Goal: Contribute content: Contribute content

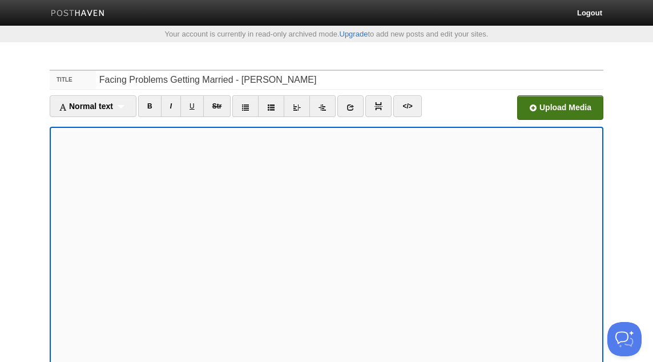
click at [535, 116] on input "file" at bounding box center [216, 111] width 865 height 58
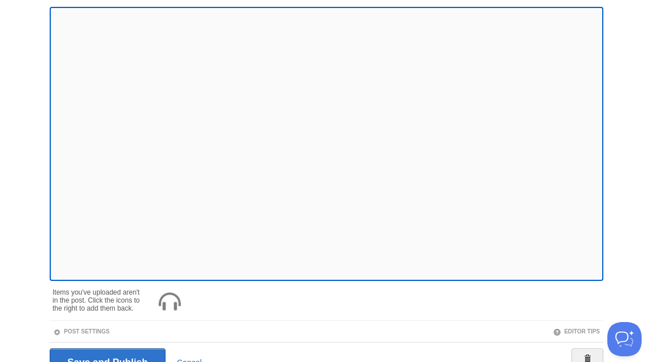
scroll to position [177, 0]
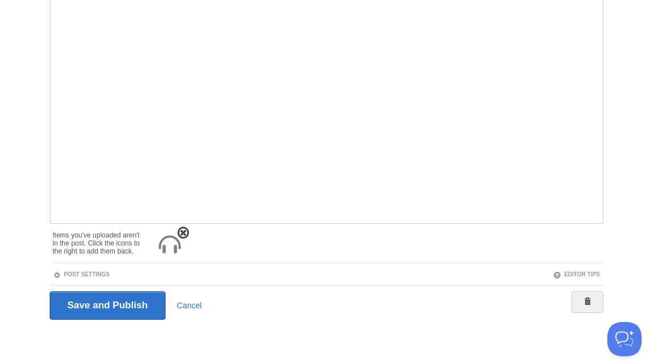
click at [184, 232] on span at bounding box center [183, 233] width 8 height 8
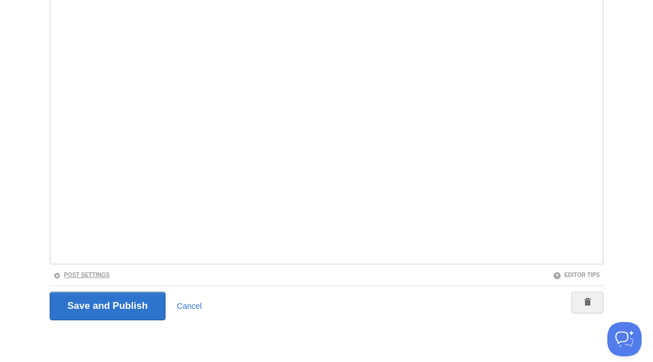
click at [95, 276] on link "Post Settings" at bounding box center [81, 275] width 57 height 6
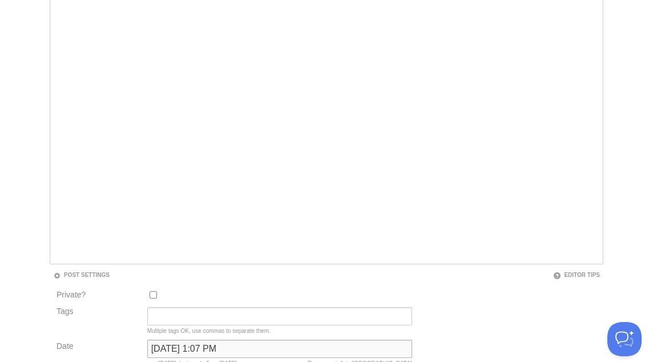
click at [176, 354] on input "[DATE] 1:07 PM" at bounding box center [279, 349] width 265 height 18
type input "ر"
type input "now"
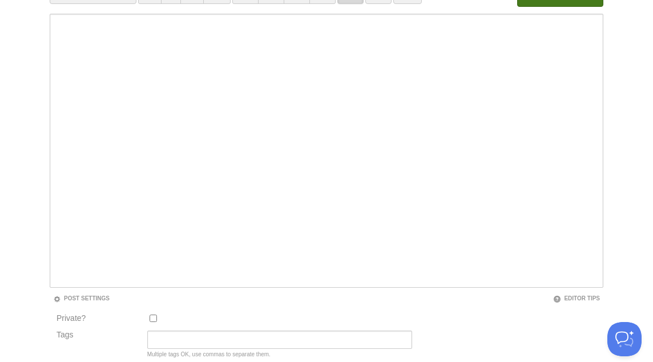
scroll to position [59, 0]
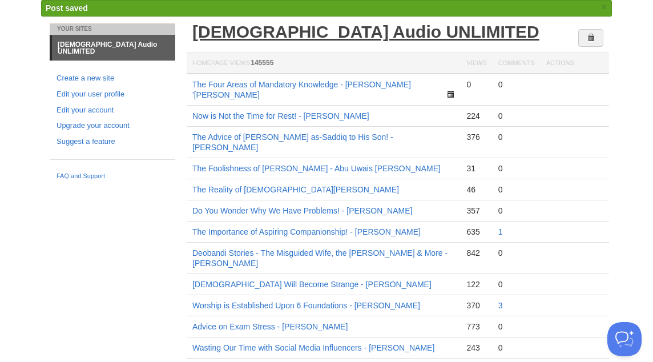
click at [267, 32] on link "[DEMOGRAPHIC_DATA] Audio UNLIMITED" at bounding box center [365, 31] width 347 height 19
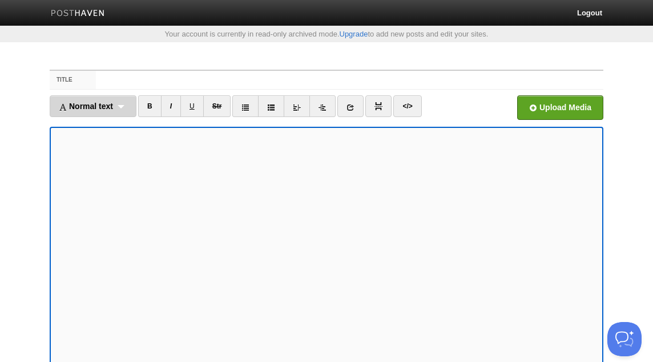
click at [122, 109] on div "Normal text Normal text Heading 1 Heading 2 Heading 3" at bounding box center [93, 106] width 87 height 22
click at [111, 133] on link "Normal text" at bounding box center [93, 131] width 86 height 17
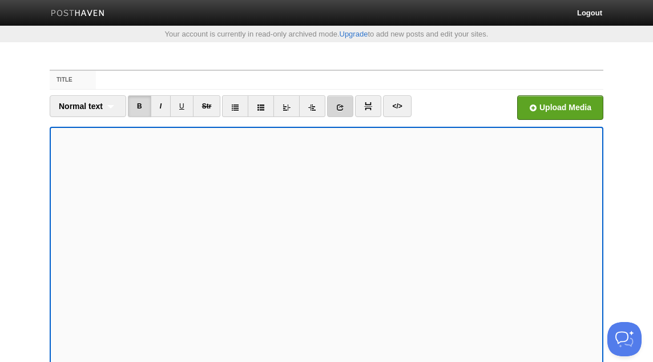
click at [340, 103] on icon at bounding box center [340, 107] width 8 height 8
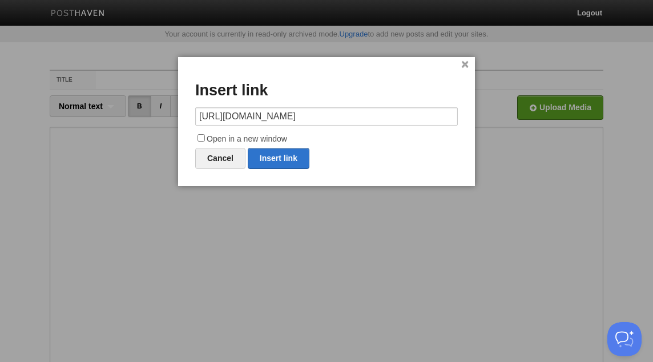
scroll to position [0, 83]
type input "[URL][DOMAIN_NAME]"
click at [274, 137] on label "Open in a new window" at bounding box center [326, 139] width 263 height 14
click at [205, 137] on input "Open in a new window" at bounding box center [201, 137] width 7 height 7
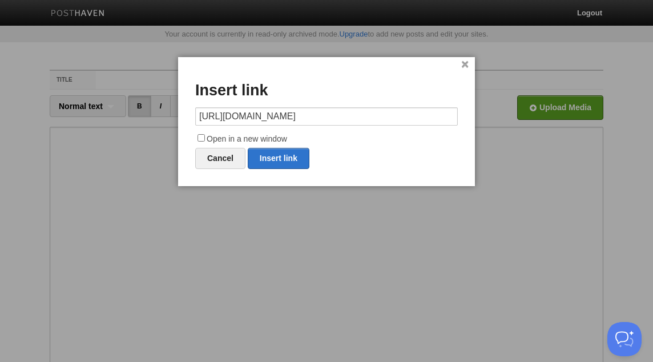
checkbox input "true"
click at [279, 154] on link "Insert link" at bounding box center [279, 158] width 62 height 21
type input "https://"
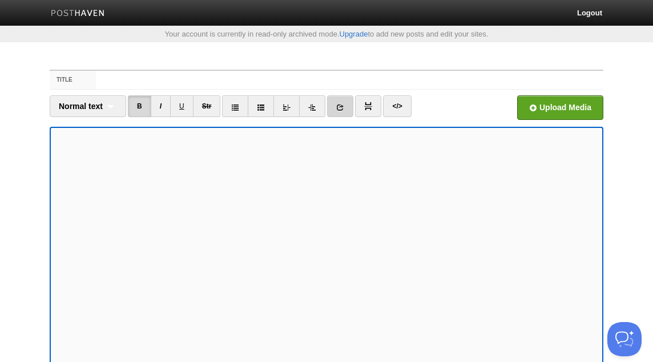
click at [338, 107] on icon at bounding box center [340, 107] width 8 height 8
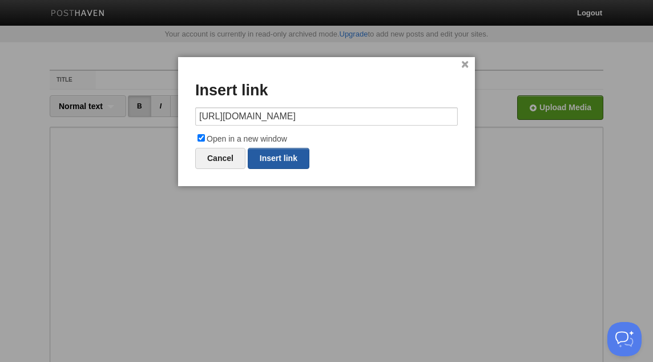
click at [297, 158] on link "Insert link" at bounding box center [279, 158] width 62 height 21
type input "https://"
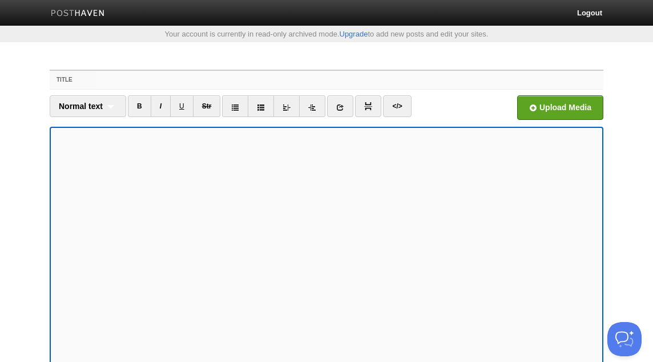
click at [125, 74] on input "Title" at bounding box center [350, 80] width 508 height 18
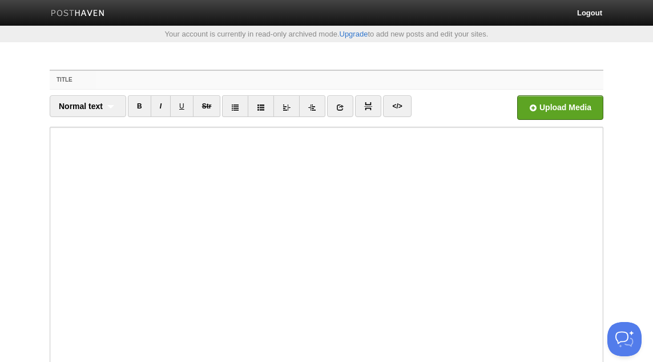
paste input "Hum Apne Gharo Aur Shero May Kis Trah Dawat Dein - [PERSON_NAME] - YouTube"
type input "Hum Apne Gharo Aur Shero May Kis Trah Dawat Dein - [PERSON_NAME] - YouTube"
click at [139, 82] on input "Title" at bounding box center [350, 80] width 508 height 18
paste input "How We Should Give Dawah in Our Homes & Cities - [GEOGRAPHIC_DATA] [PERSON_NAME]"
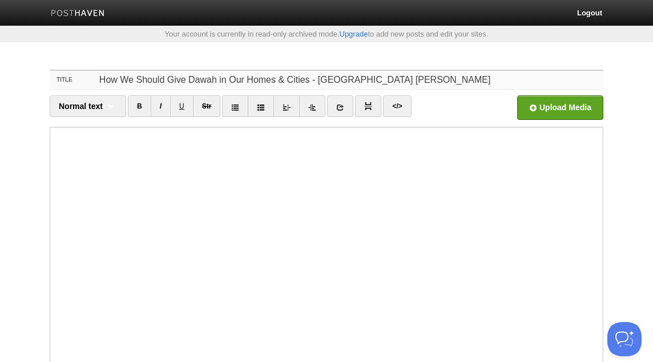
type input "How We Should Give Dawah in Our Homes & Cities - [GEOGRAPHIC_DATA] [PERSON_NAME]"
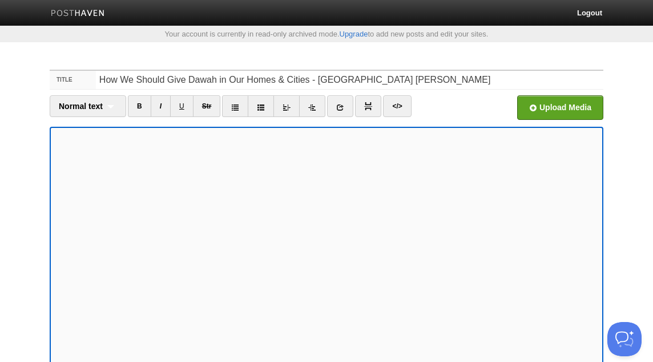
scroll to position [35, 0]
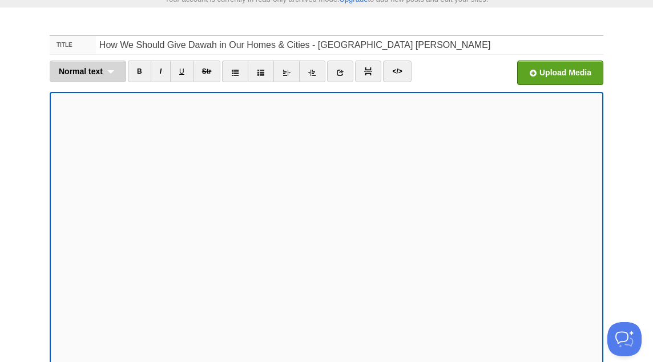
click at [119, 74] on div "Normal text Normal text Heading 1 Heading 2 Heading 3" at bounding box center [88, 72] width 77 height 22
click at [102, 94] on link "Normal text" at bounding box center [87, 96] width 75 height 17
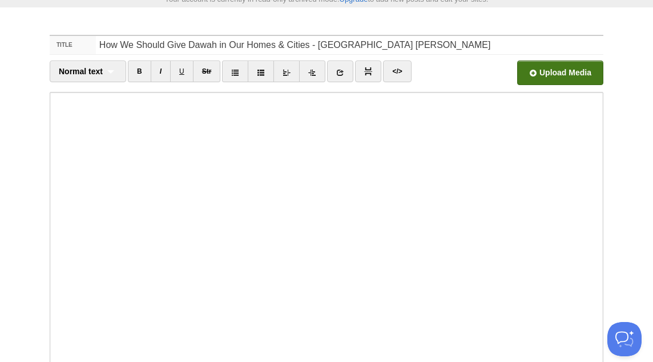
click at [545, 71] on input "file" at bounding box center [216, 76] width 865 height 58
click at [563, 71] on input "file" at bounding box center [216, 76] width 865 height 58
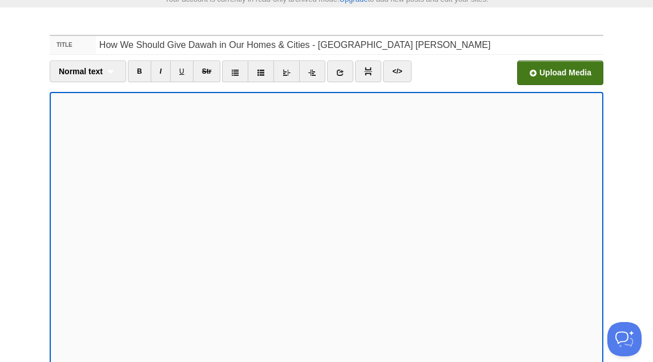
scroll to position [137, 0]
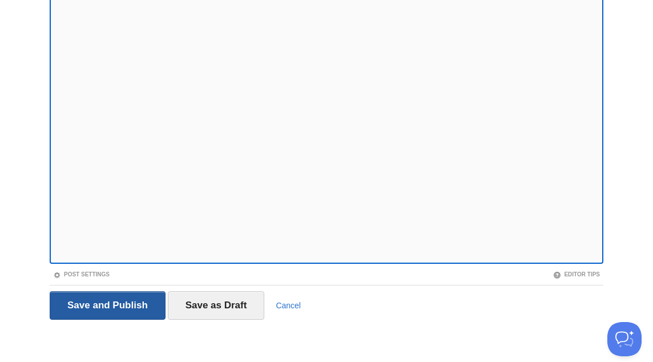
click at [100, 300] on input "Save and Publish" at bounding box center [108, 305] width 116 height 29
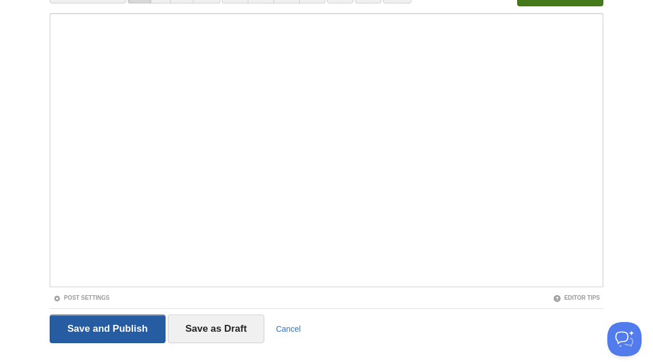
scroll to position [59, 0]
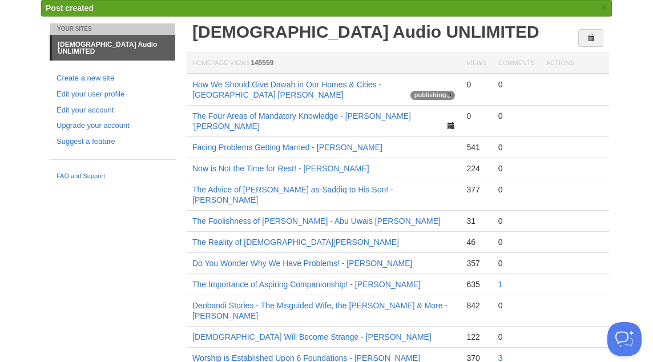
drag, startPoint x: 218, startPoint y: 95, endPoint x: 211, endPoint y: 95, distance: 7.4
click at [211, 95] on td "How We Should Give Dawah in Our Homes & Cities - Abu Hafsah Kashiff Khan publis…" at bounding box center [324, 90] width 274 height 32
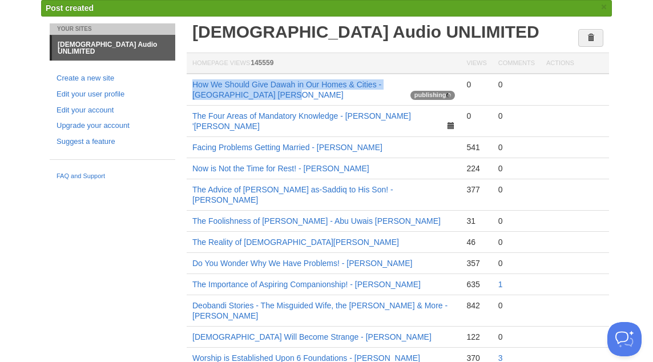
drag, startPoint x: 220, startPoint y: 95, endPoint x: 188, endPoint y: 81, distance: 34.5
click at [188, 81] on td "How We Should Give Dawah in Our Homes & Cities - Abu Hafsah Kashiff Khan publis…" at bounding box center [324, 90] width 274 height 32
copy link "How We Should Give Dawah in Our Homes & Cities - Abu Hafsah Kashiff Khan"
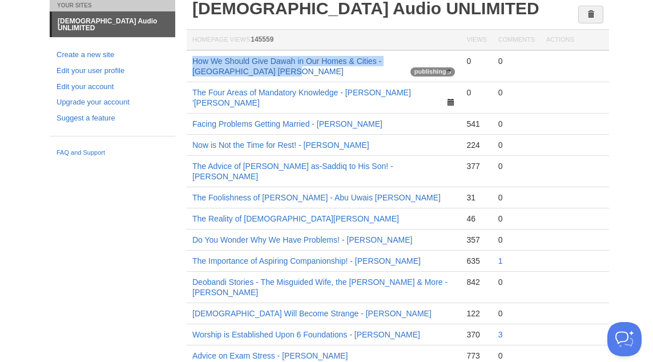
click at [326, 61] on link "How We Should Give Dawah in Our Homes & Cities - Abu Hafsah Kashiff Khan" at bounding box center [286, 66] width 189 height 19
